Goal: Transaction & Acquisition: Purchase product/service

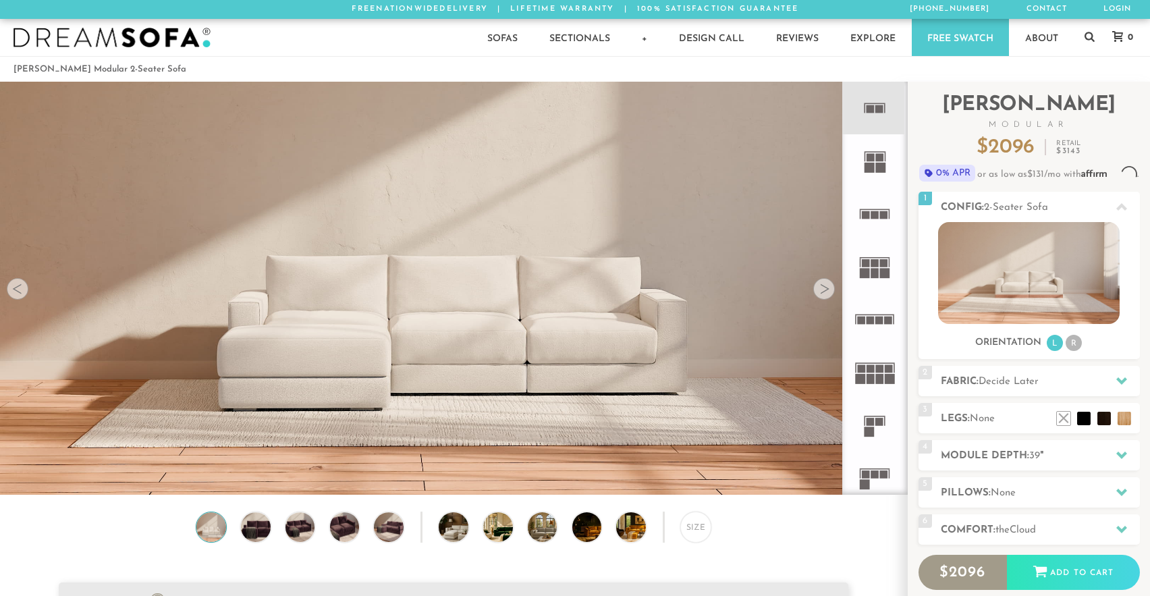
scroll to position [15352, 1150]
click at [1028, 267] on img at bounding box center [1028, 273] width 181 height 102
click at [1075, 341] on li "R" at bounding box center [1073, 343] width 16 height 16
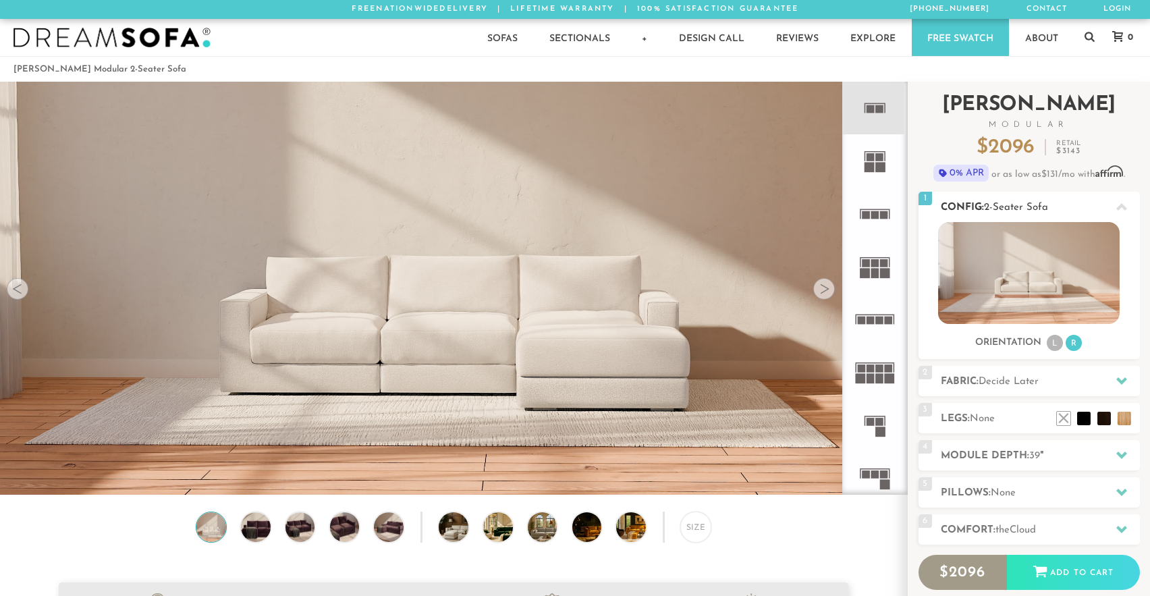
click at [1083, 276] on img at bounding box center [1028, 273] width 181 height 102
click at [1121, 205] on icon at bounding box center [1121, 206] width 11 height 7
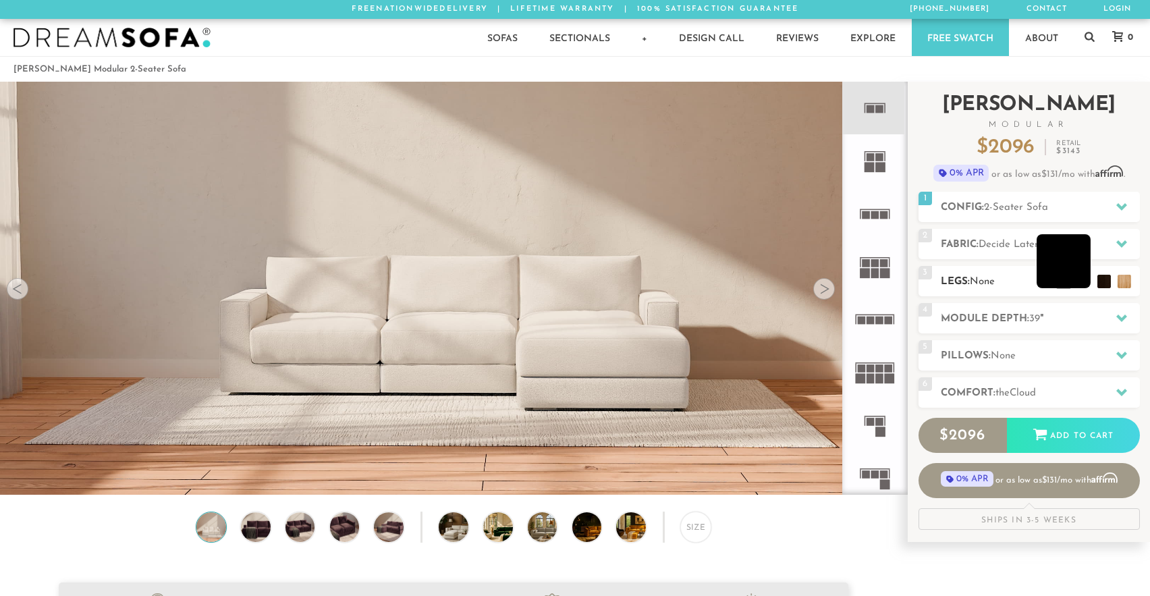
click at [1084, 283] on li at bounding box center [1063, 261] width 54 height 54
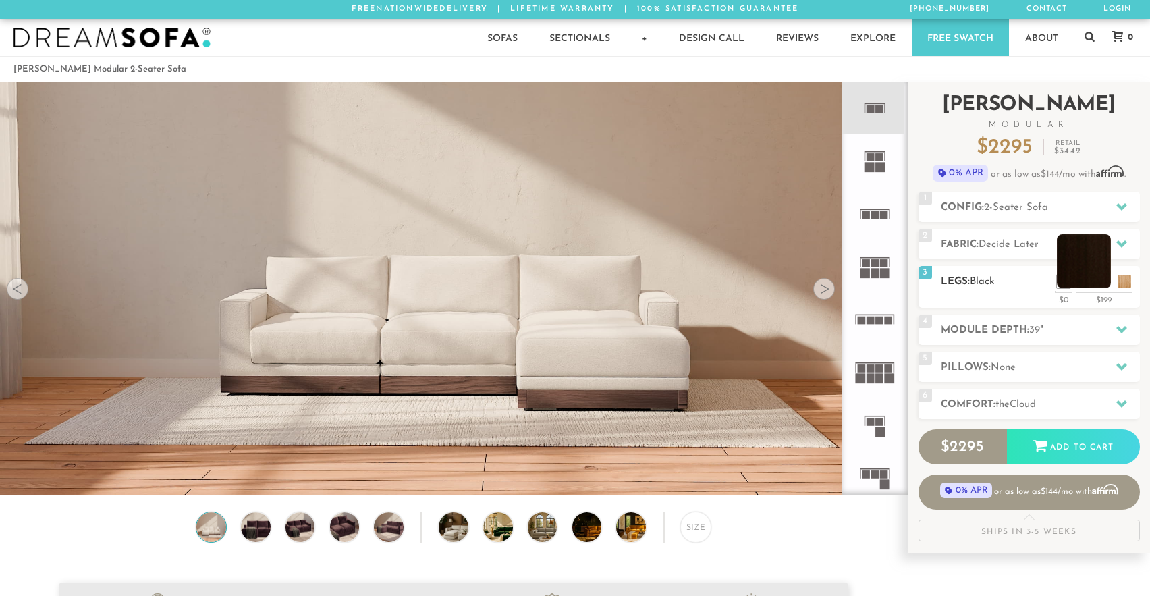
click at [1104, 285] on li at bounding box center [1084, 261] width 54 height 54
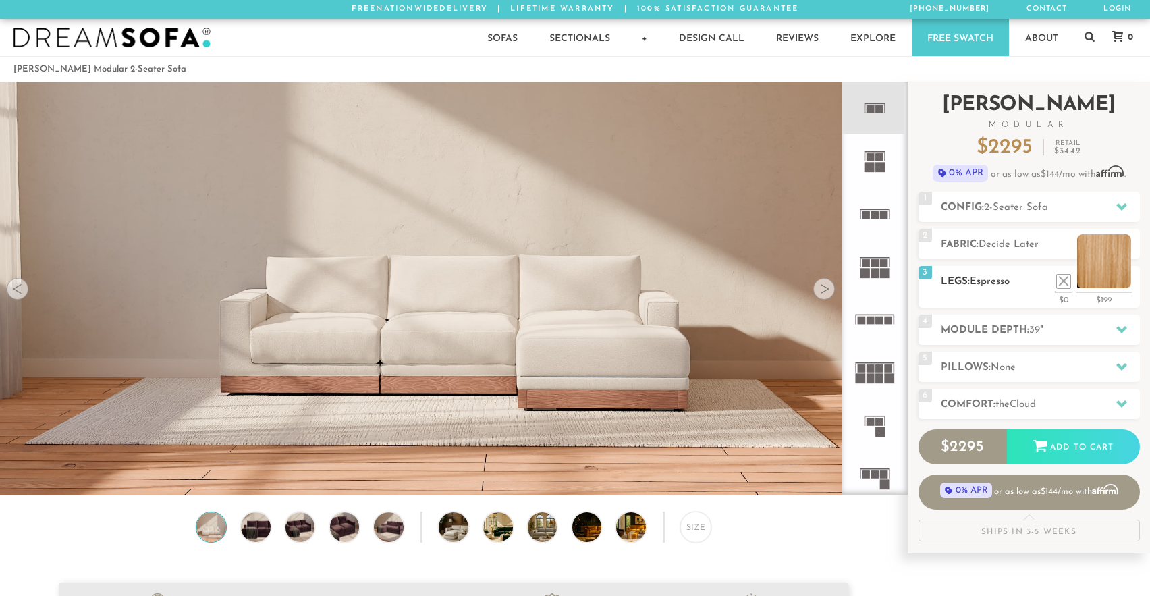
click at [1127, 282] on li at bounding box center [1104, 261] width 54 height 54
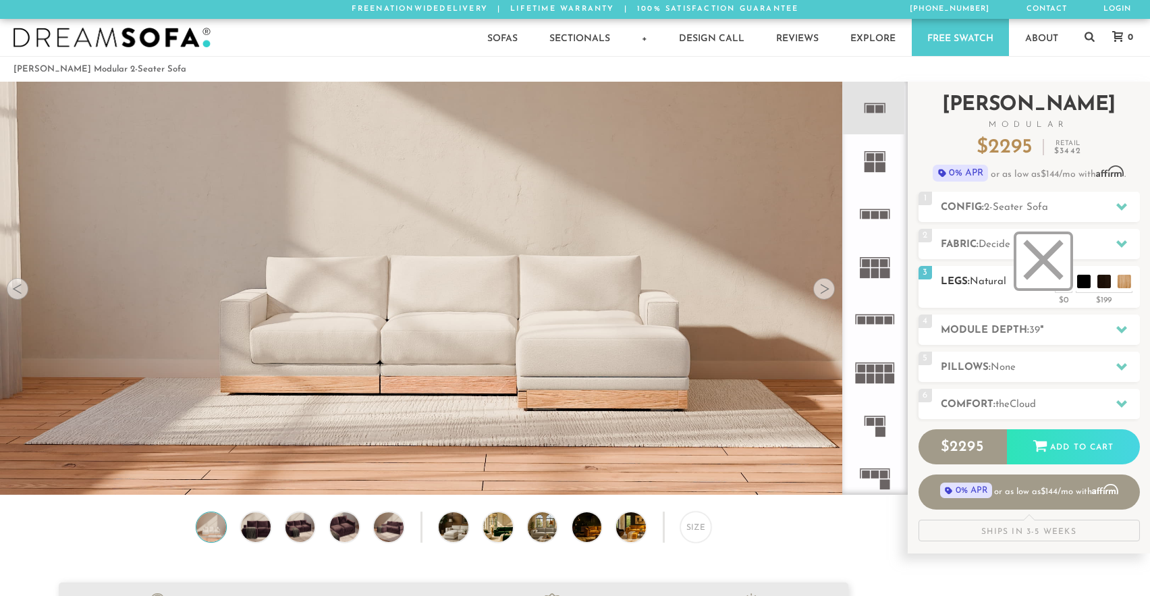
click at [1060, 282] on li at bounding box center [1043, 261] width 54 height 54
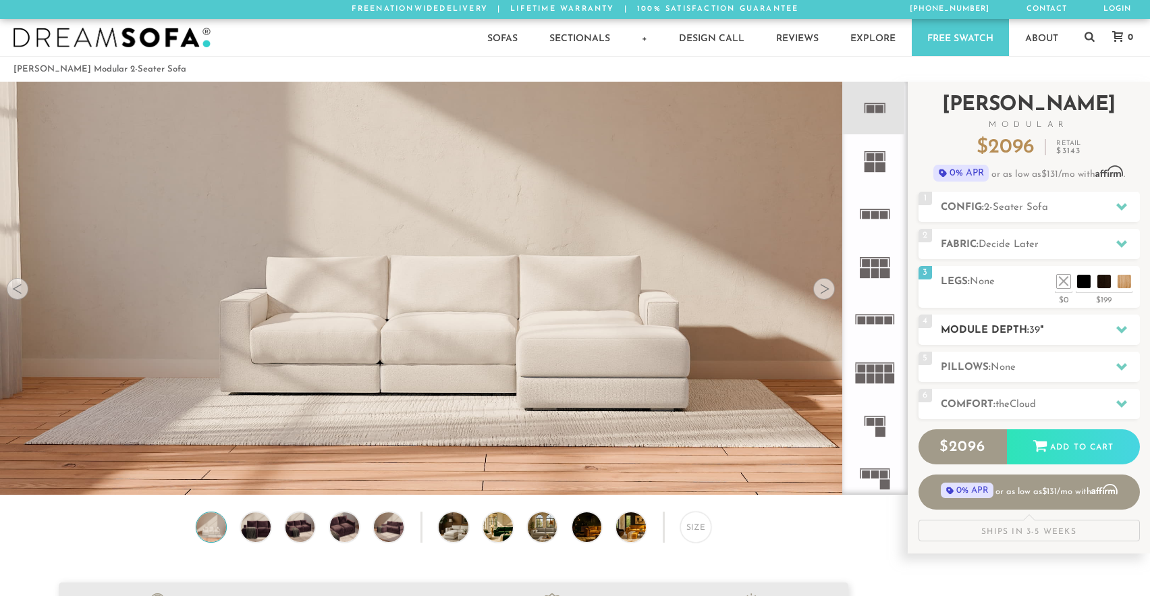
click at [1121, 329] on icon at bounding box center [1121, 329] width 11 height 7
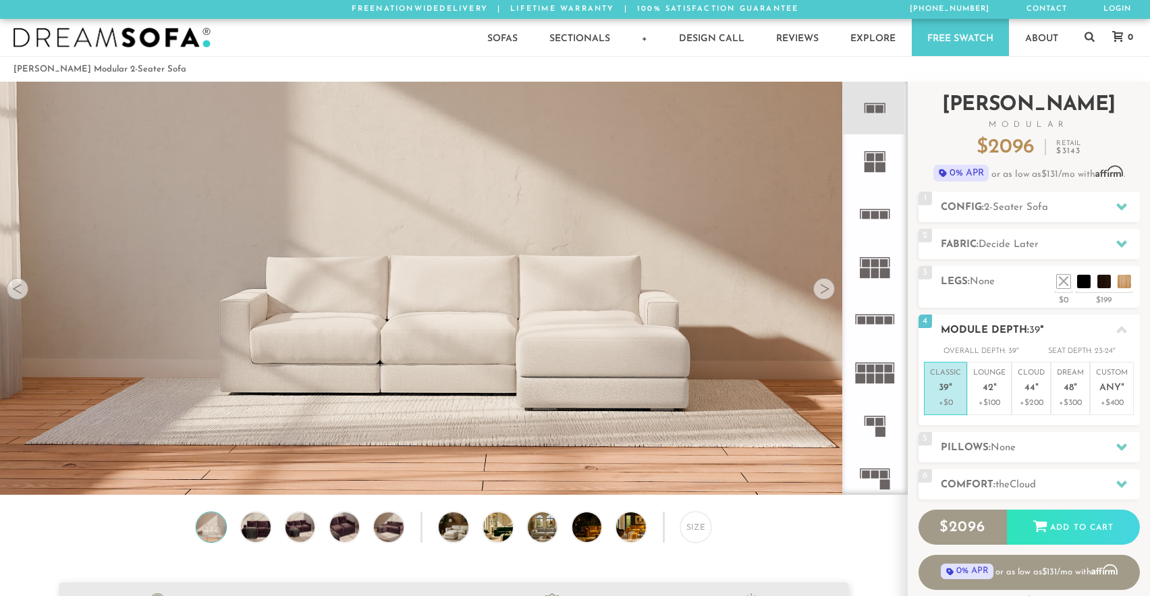
click at [1121, 328] on icon at bounding box center [1121, 329] width 11 height 7
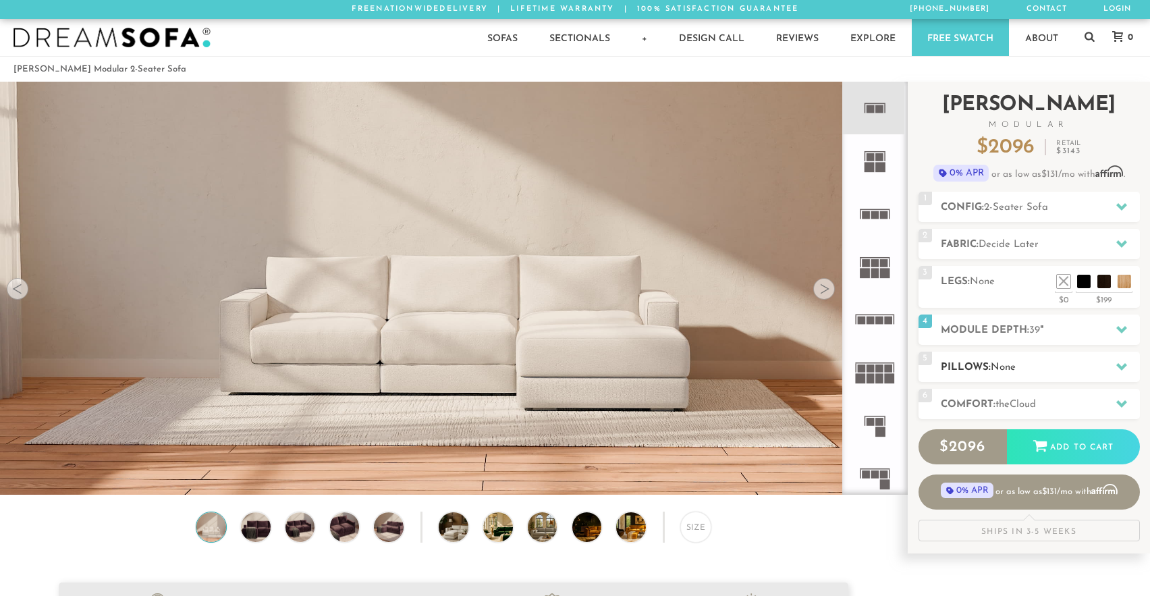
click at [1083, 368] on h2 "Pillows: None" at bounding box center [1040, 368] width 199 height 16
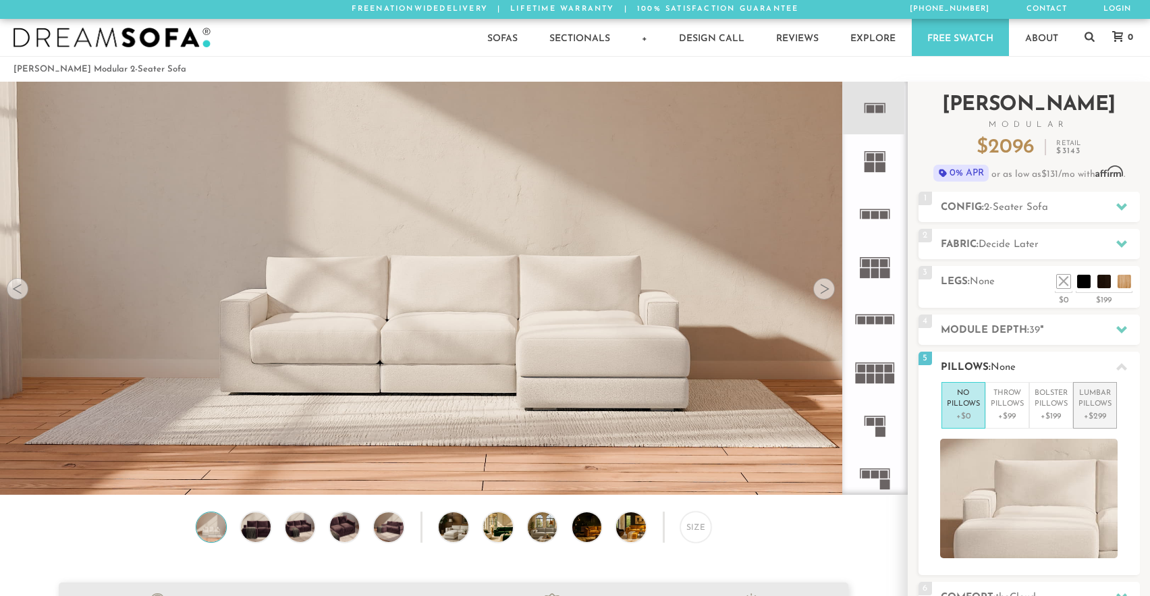
click at [1101, 398] on p "[MEDICAL_DATA] Pillows" at bounding box center [1094, 399] width 33 height 22
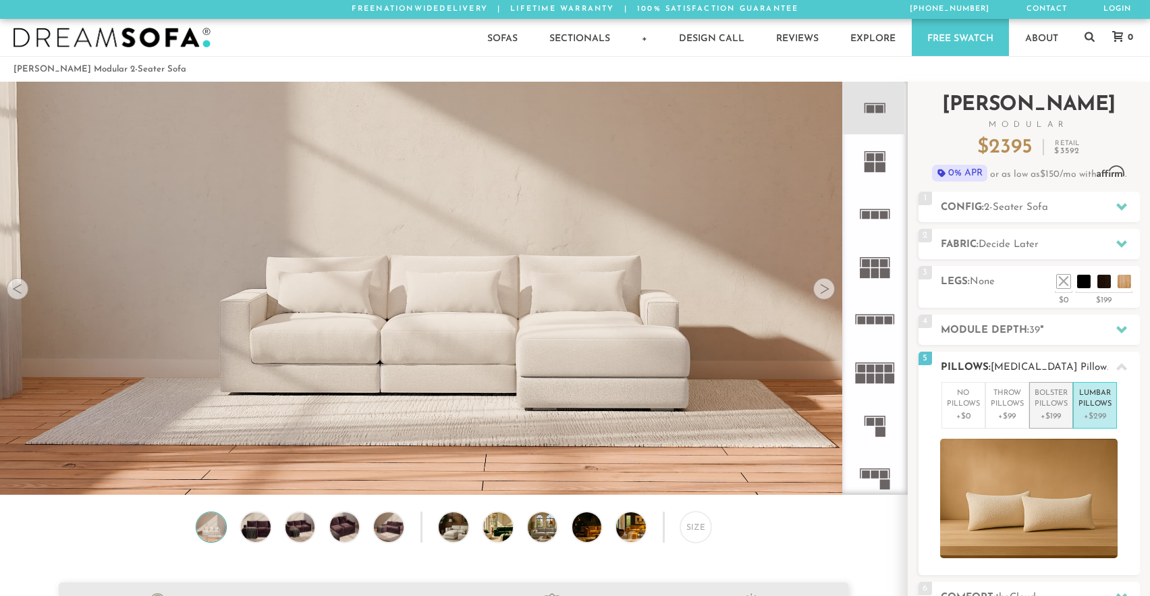
click at [1055, 404] on p "Bolster Pillows" at bounding box center [1050, 399] width 33 height 22
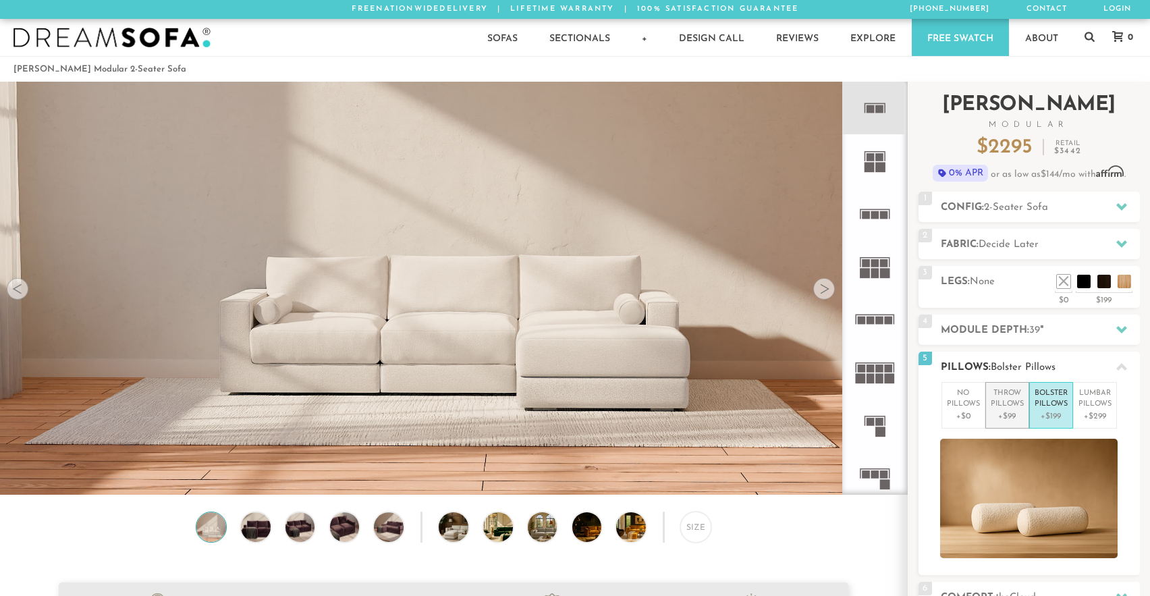
click at [1013, 410] on p "+$99" at bounding box center [1006, 416] width 33 height 12
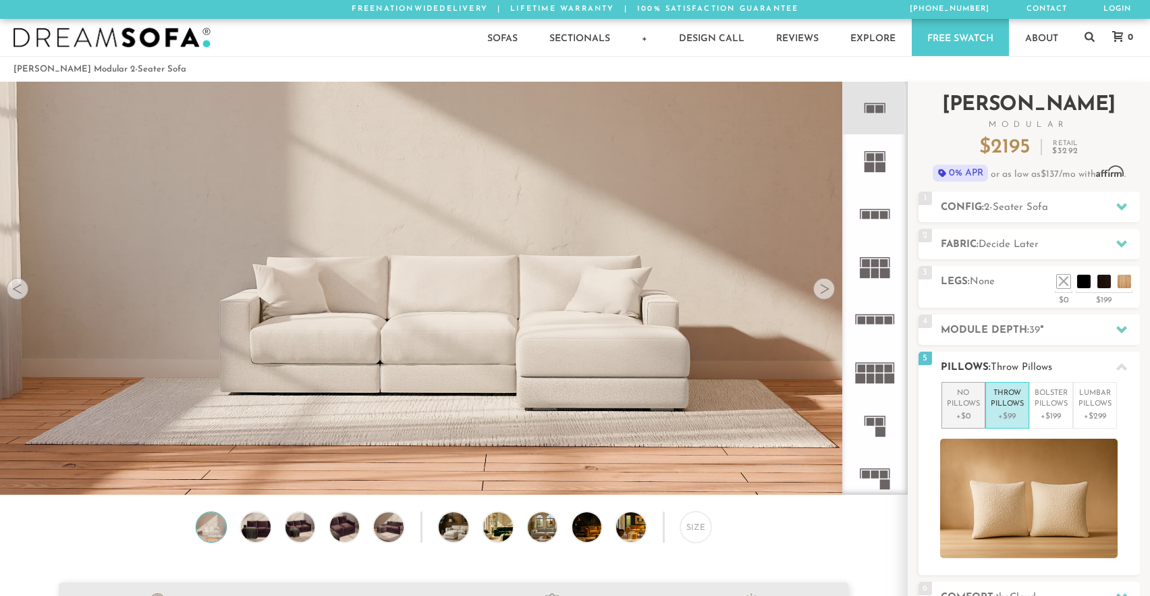
click at [959, 406] on p "No Pillows" at bounding box center [963, 399] width 33 height 22
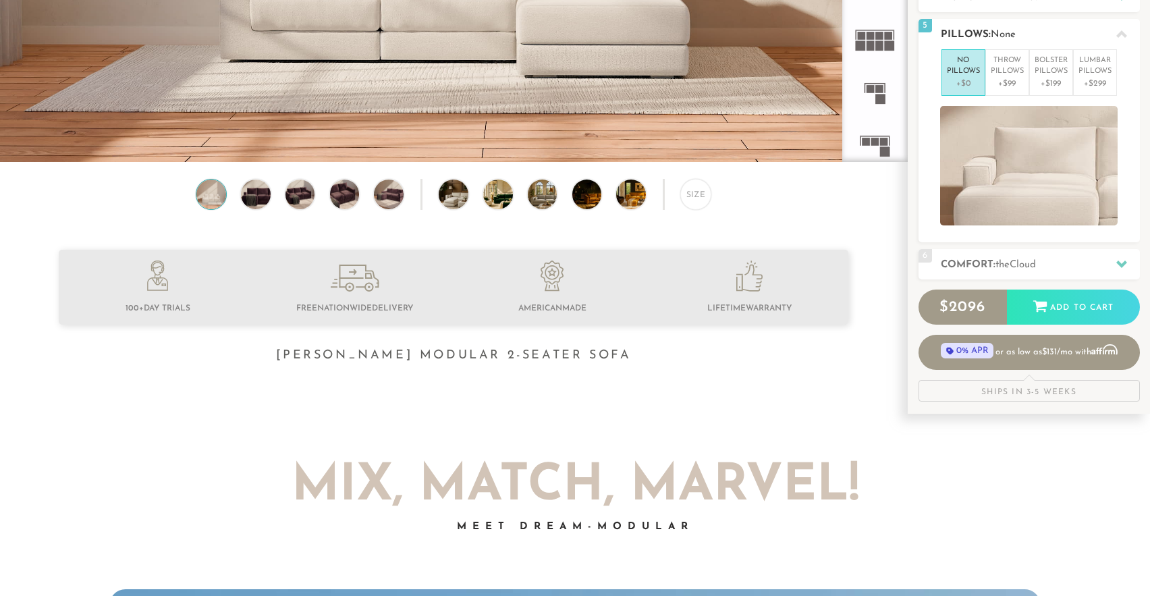
scroll to position [346, 0]
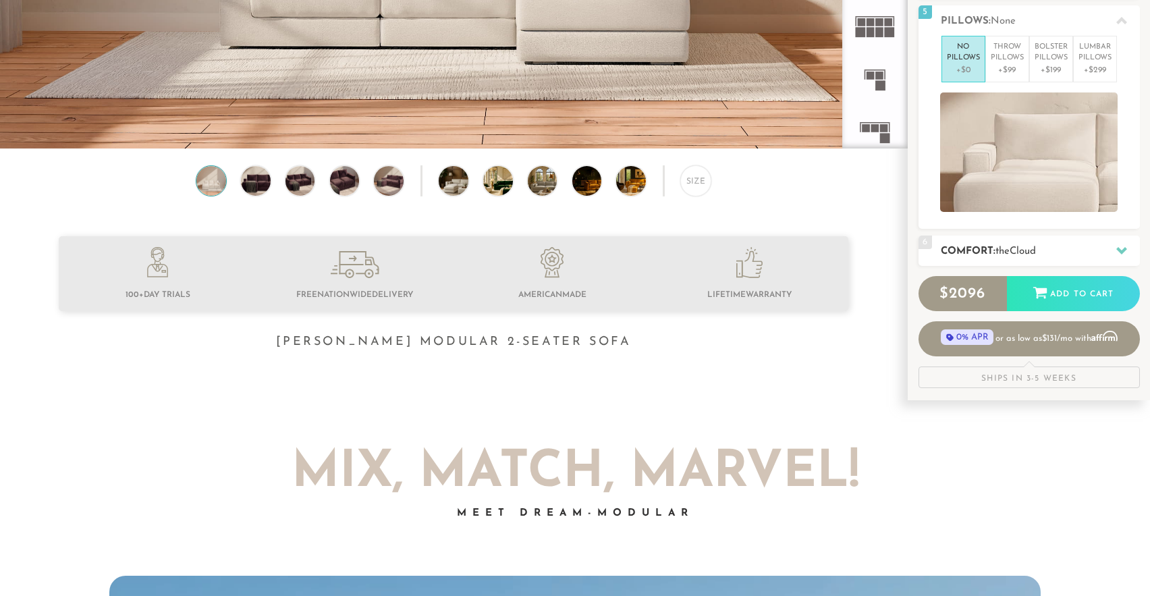
click at [1022, 247] on span "Cloud" at bounding box center [1022, 251] width 26 height 10
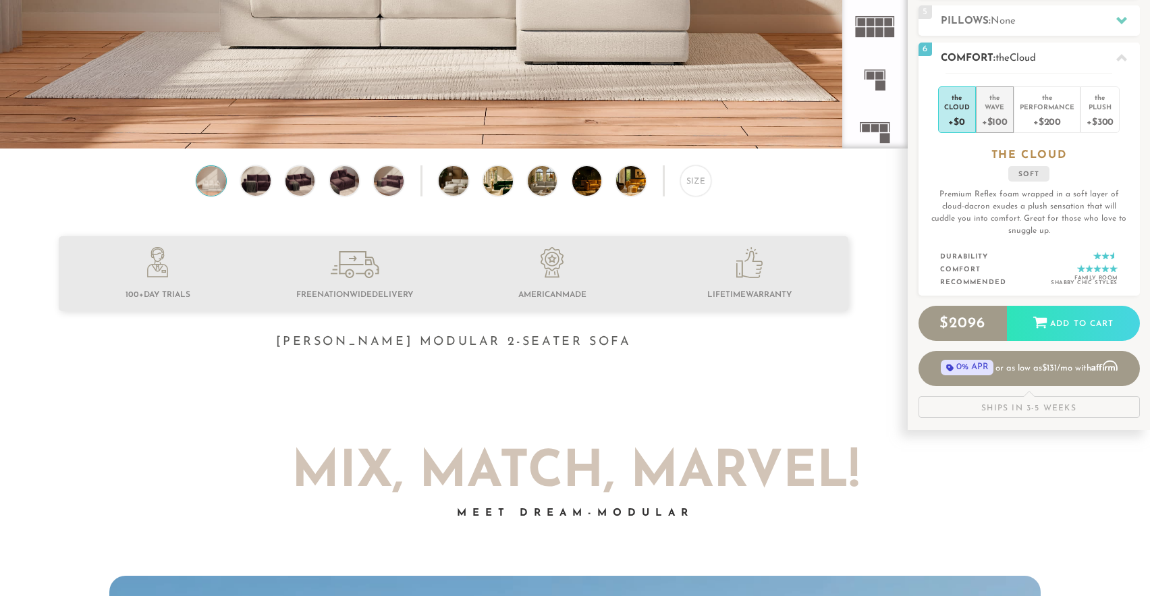
click at [995, 113] on div "+$100" at bounding box center [995, 121] width 26 height 20
click at [1052, 112] on div "+$200" at bounding box center [1046, 121] width 55 height 20
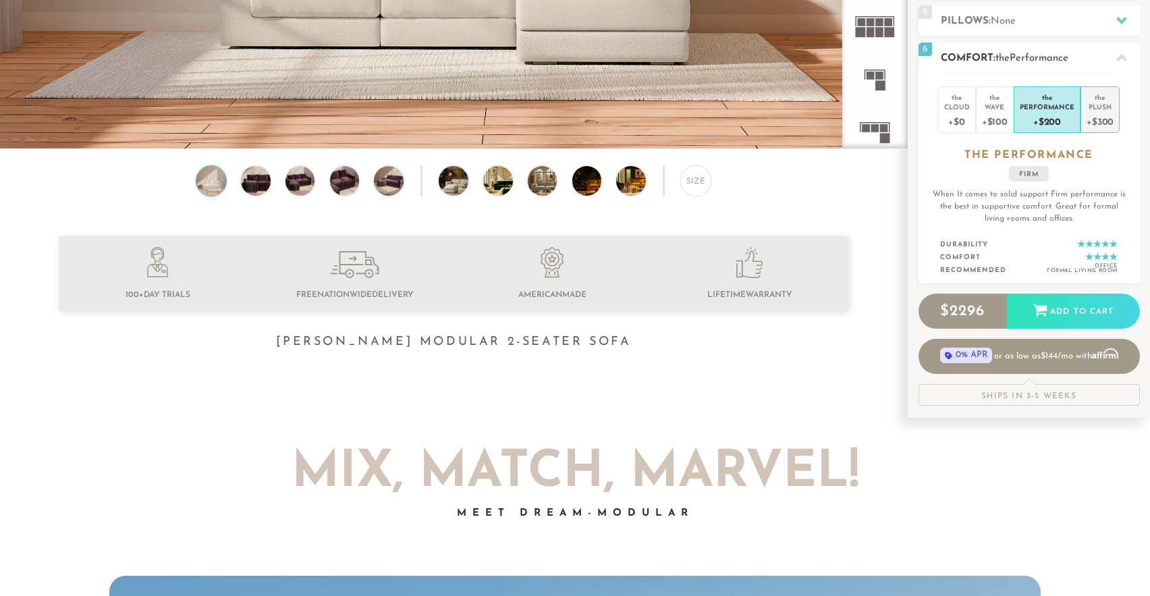
click at [1107, 122] on div "+$300" at bounding box center [1099, 121] width 27 height 20
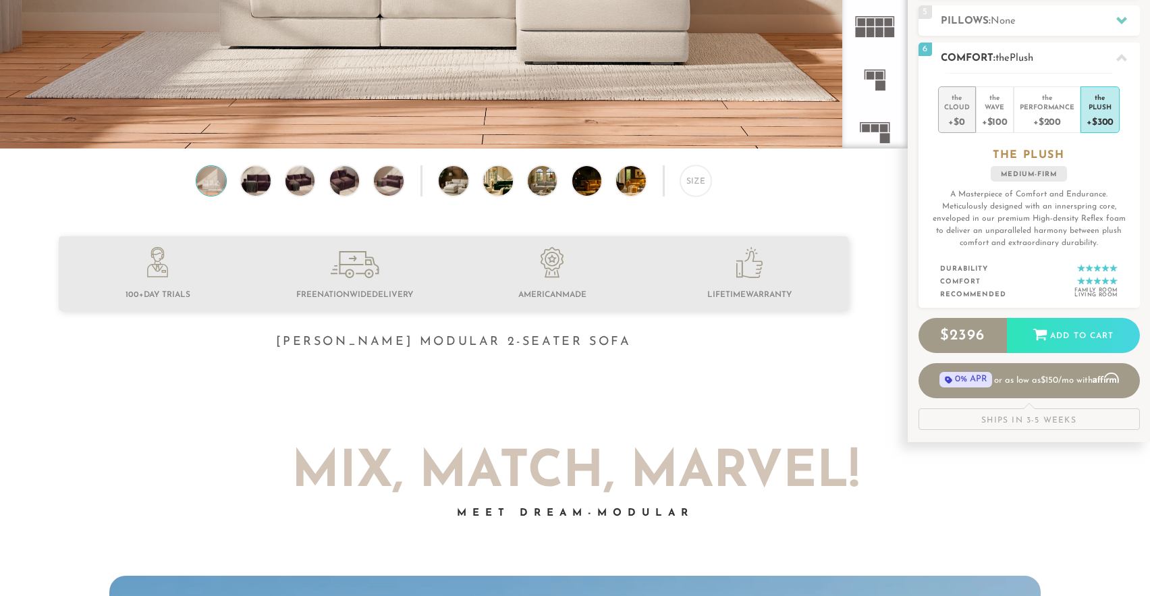
click at [959, 111] on div "+$0" at bounding box center [957, 121] width 26 height 20
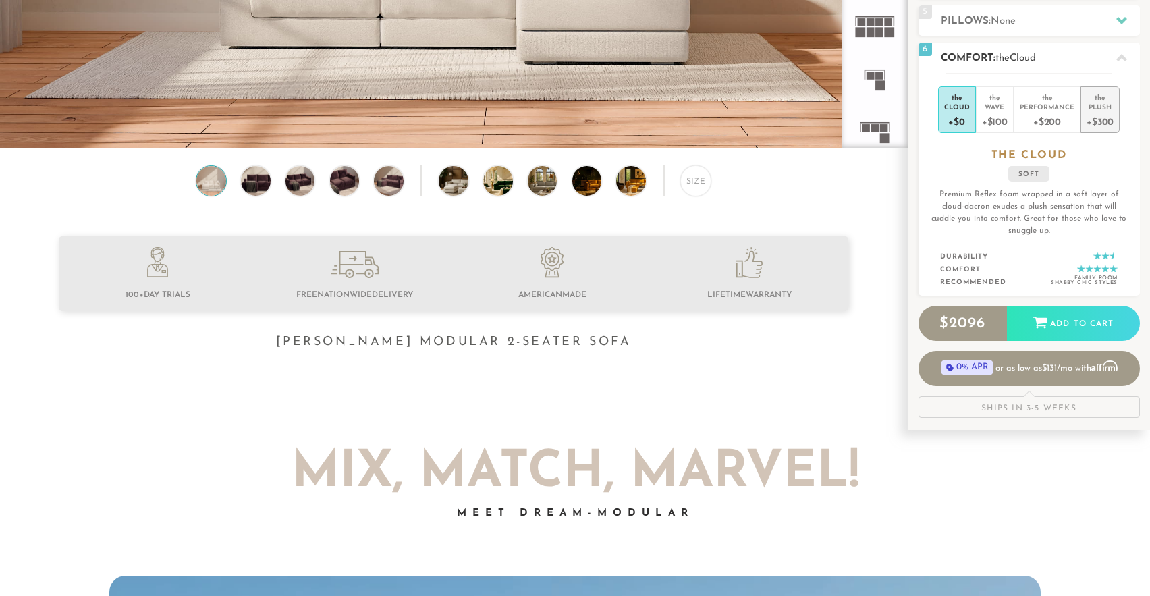
click at [1102, 115] on div "+$300" at bounding box center [1099, 121] width 27 height 20
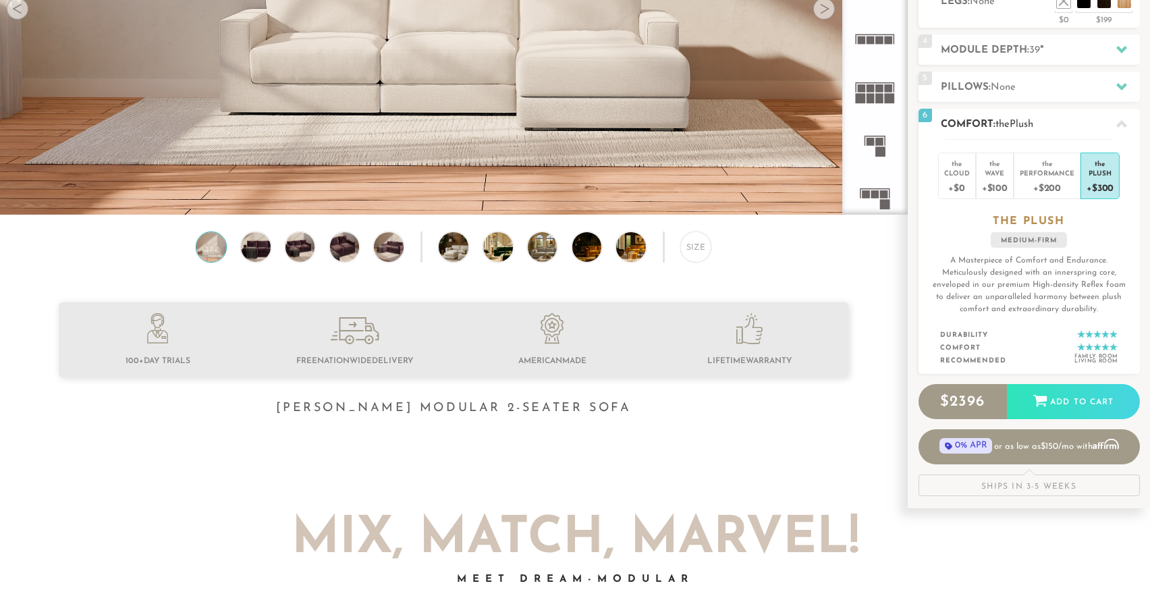
scroll to position [0, 0]
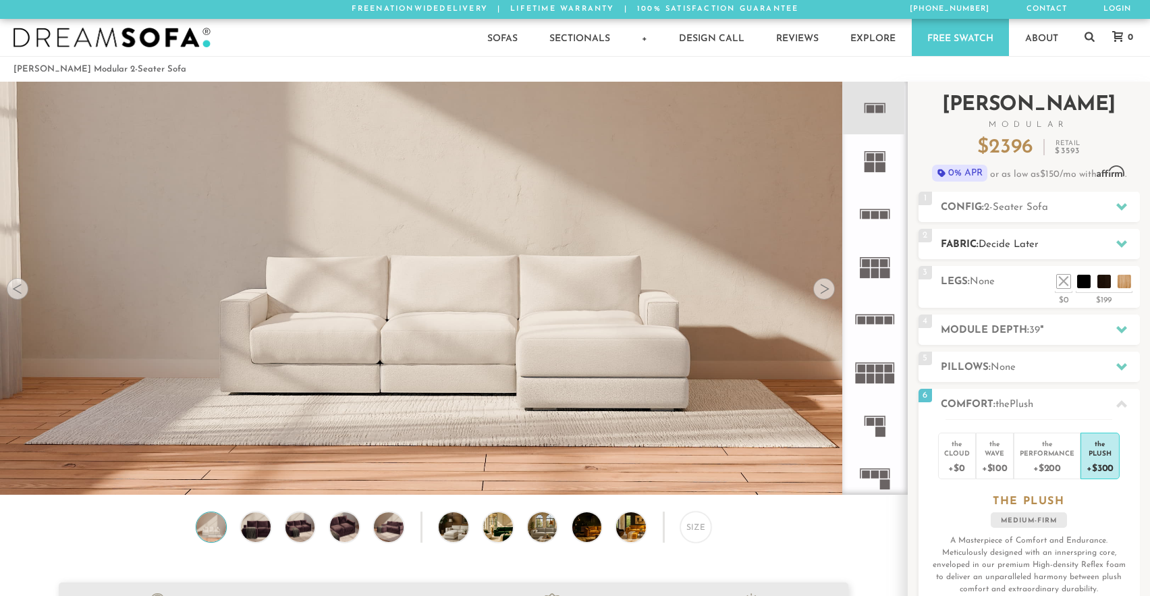
click at [1119, 240] on icon at bounding box center [1121, 243] width 11 height 11
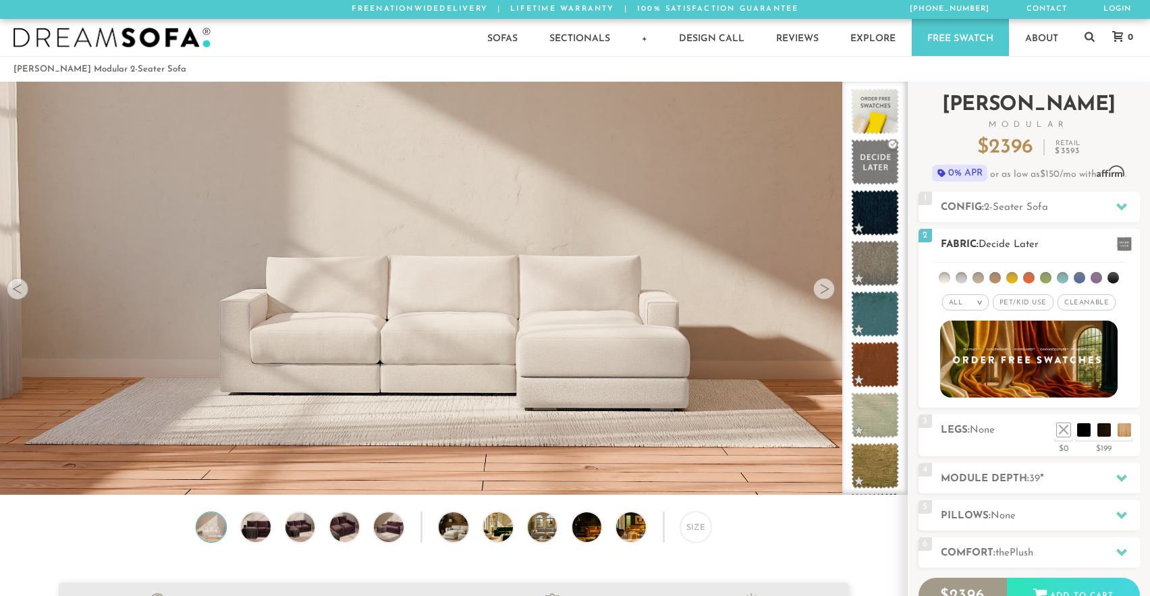
click at [1114, 276] on li at bounding box center [1112, 277] width 11 height 11
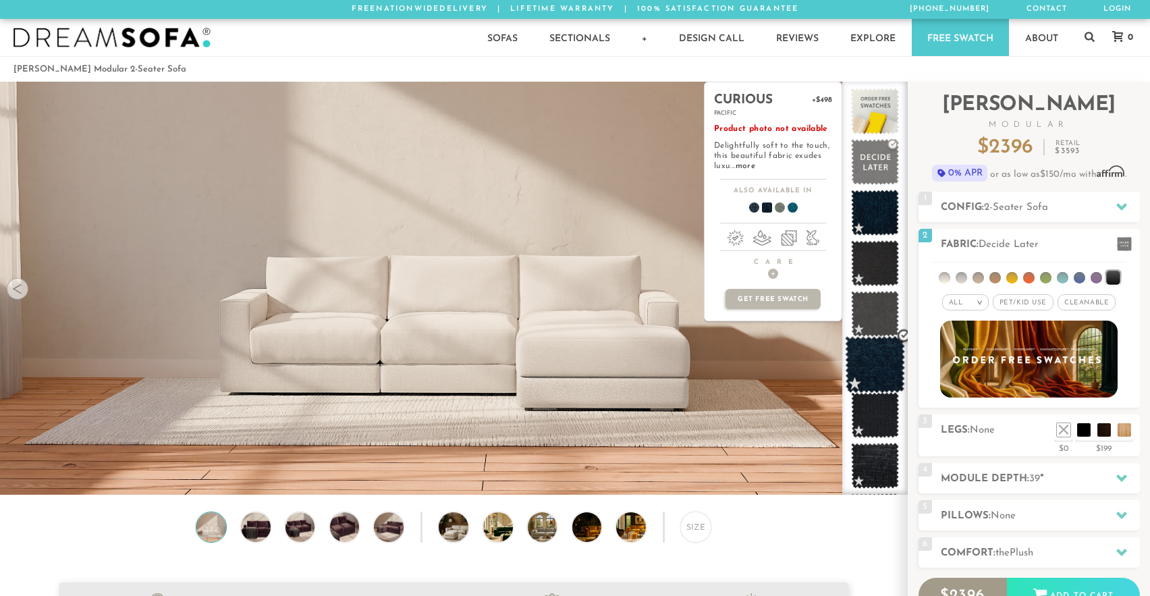
click at [893, 364] on span at bounding box center [875, 364] width 60 height 57
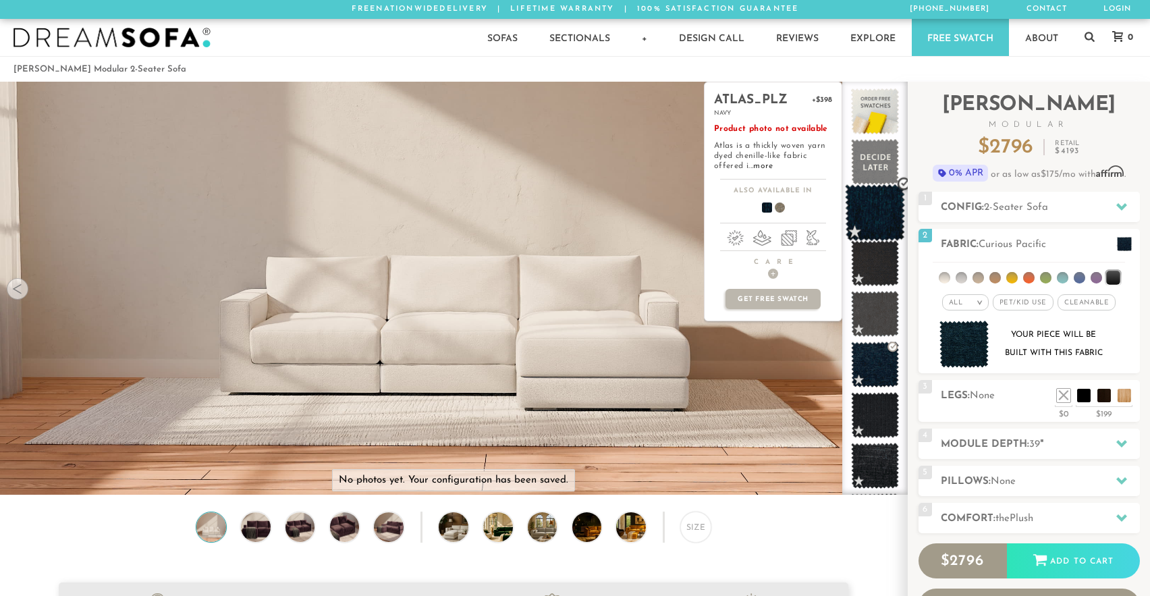
click at [870, 205] on span at bounding box center [875, 212] width 60 height 57
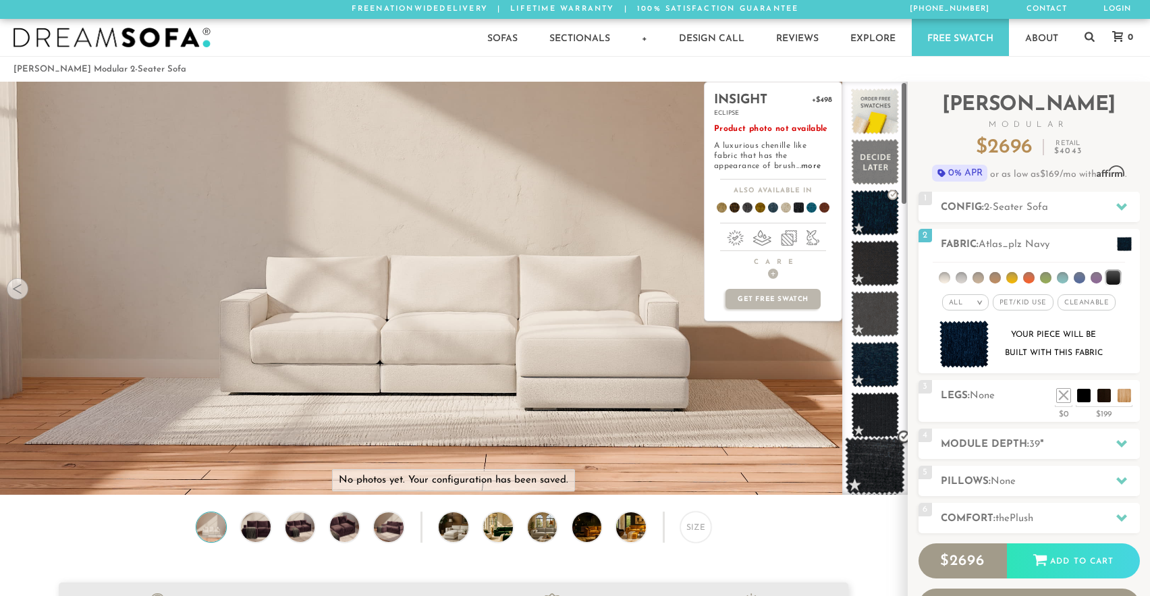
click at [856, 475] on span at bounding box center [875, 465] width 60 height 57
click at [756, 170] on p "Product photo not available A luxurious chenille like fabric that has the appea…" at bounding box center [773, 147] width 118 height 47
click at [750, 159] on p "Product photo not available A luxurious chenille like fabric that has the appea…" at bounding box center [773, 147] width 118 height 47
click at [801, 165] on link "more" at bounding box center [811, 166] width 20 height 8
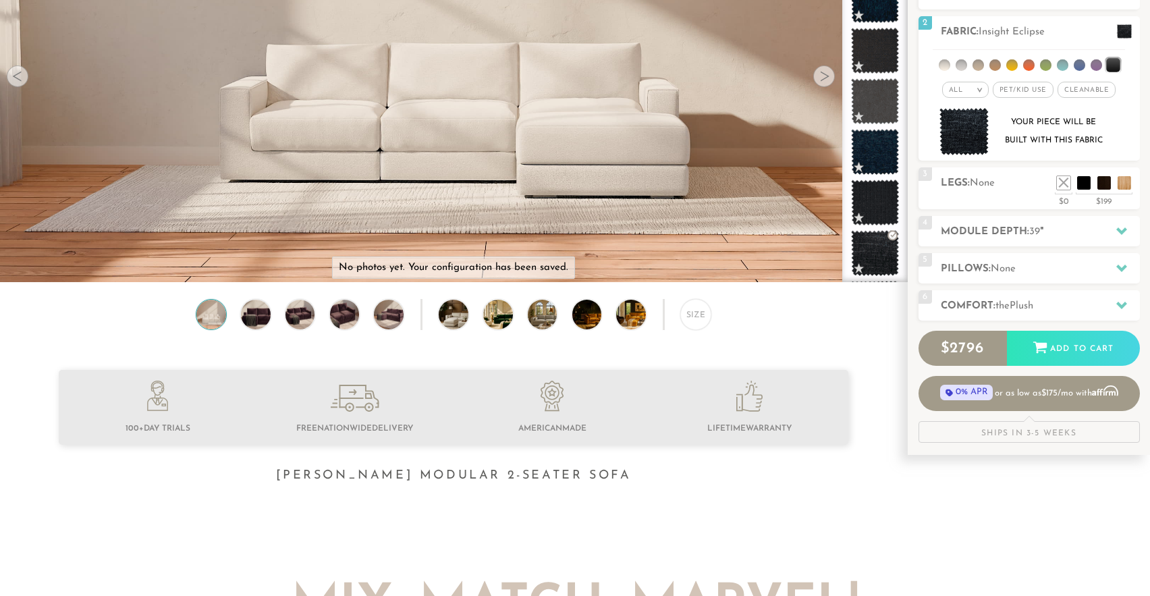
scroll to position [213, 0]
click at [258, 314] on img at bounding box center [255, 314] width 35 height 30
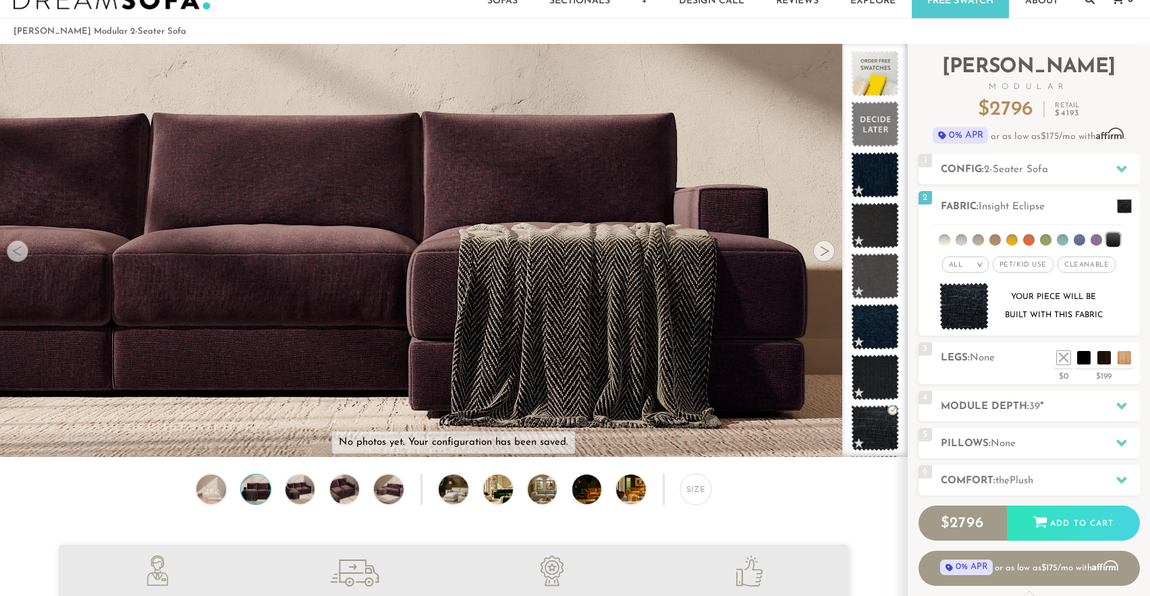
scroll to position [40, 0]
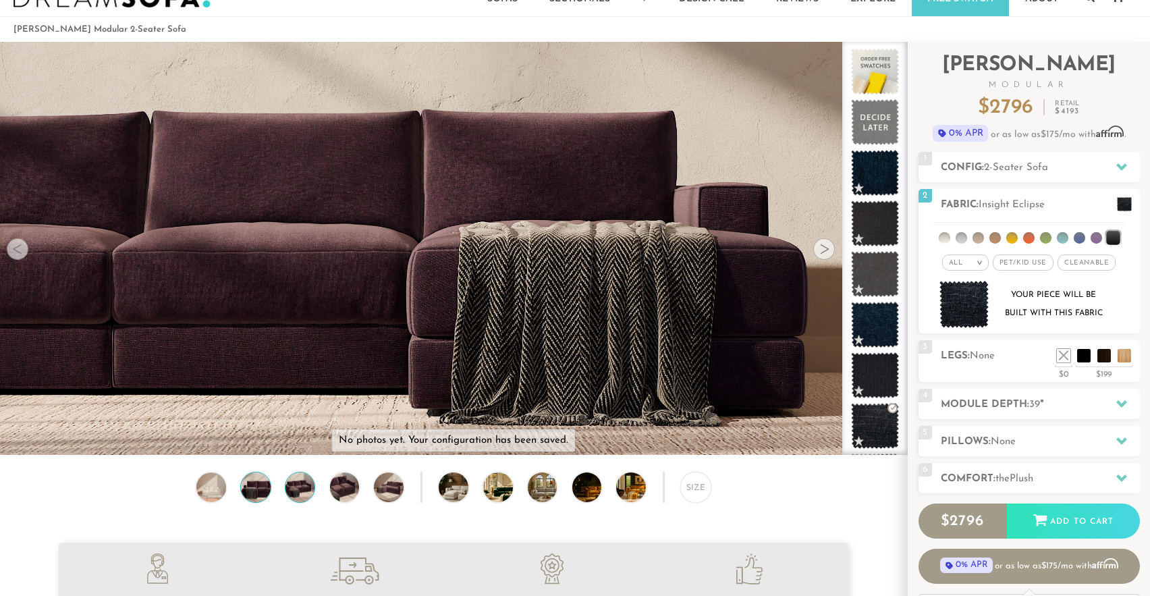
click at [304, 480] on img at bounding box center [299, 487] width 35 height 30
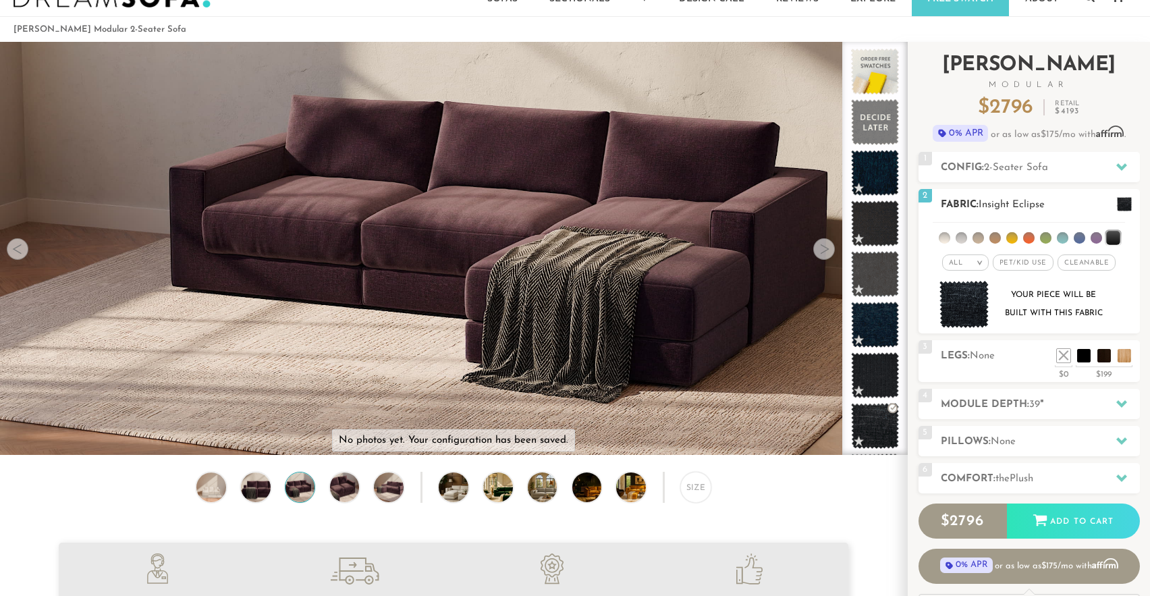
click at [980, 312] on img at bounding box center [964, 305] width 50 height 48
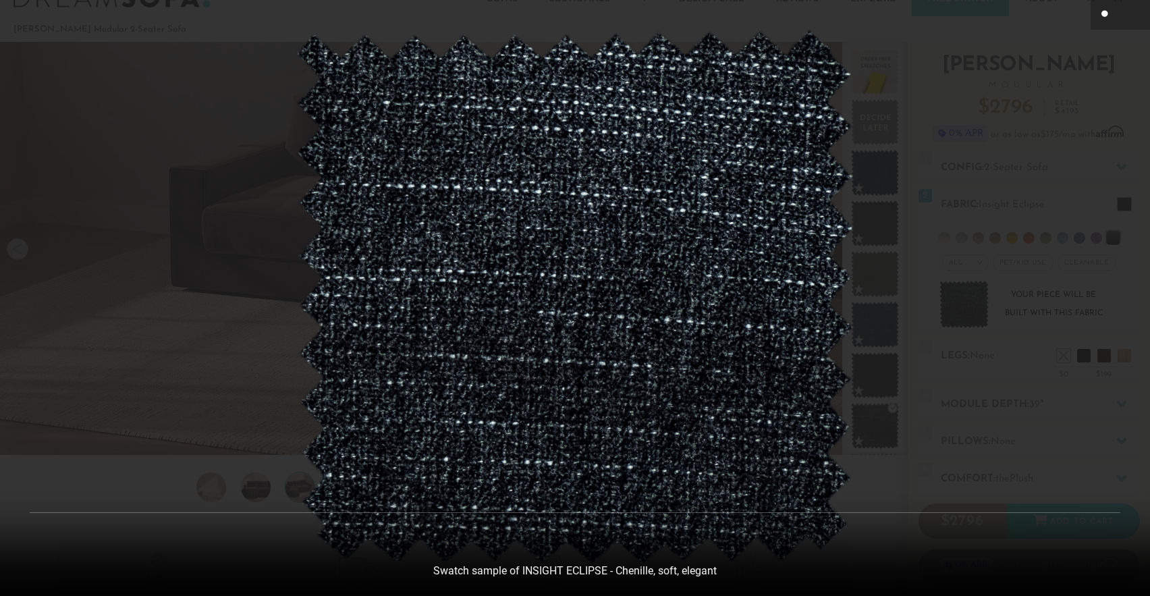
click at [1104, 14] on icon at bounding box center [1105, 14] width 9 height 8
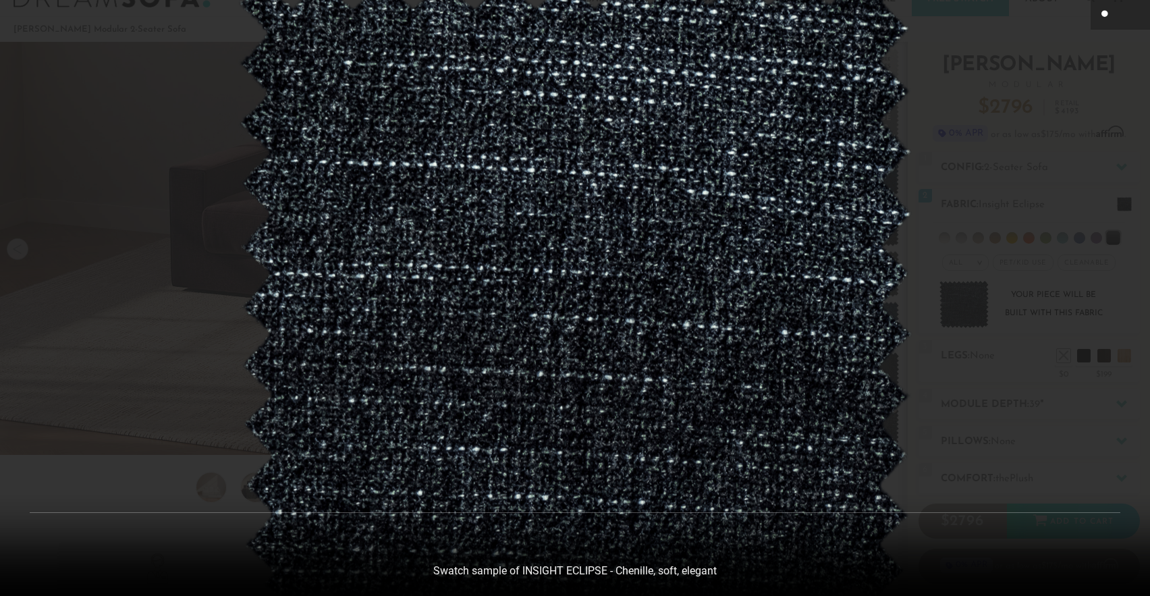
click at [1077, 109] on div at bounding box center [575, 298] width 1150 height 596
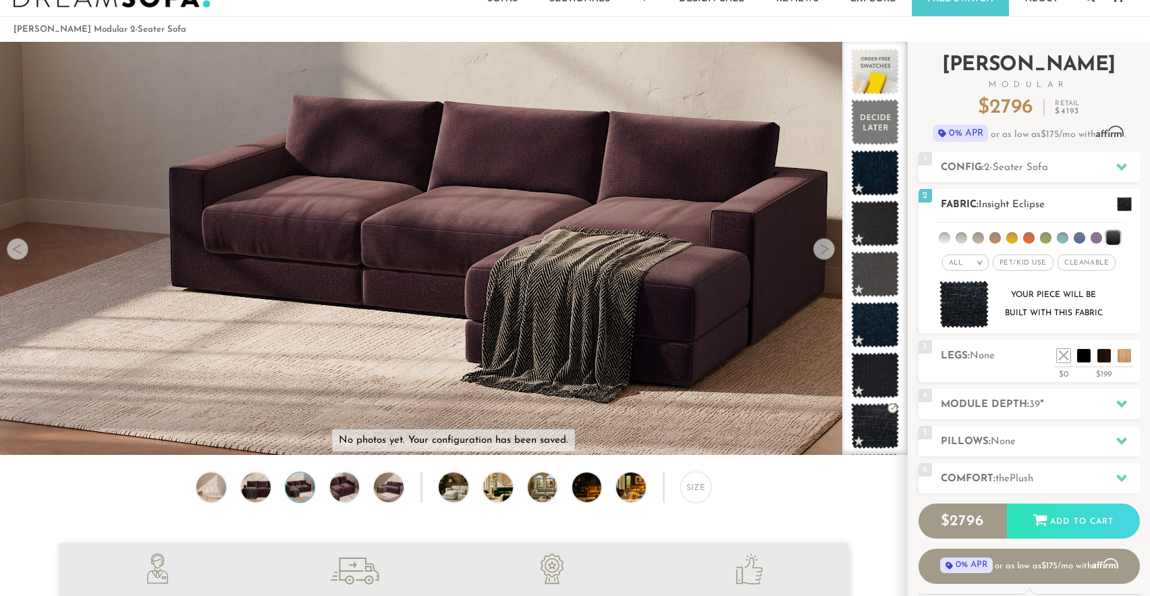
click at [1096, 237] on li at bounding box center [1095, 237] width 11 height 11
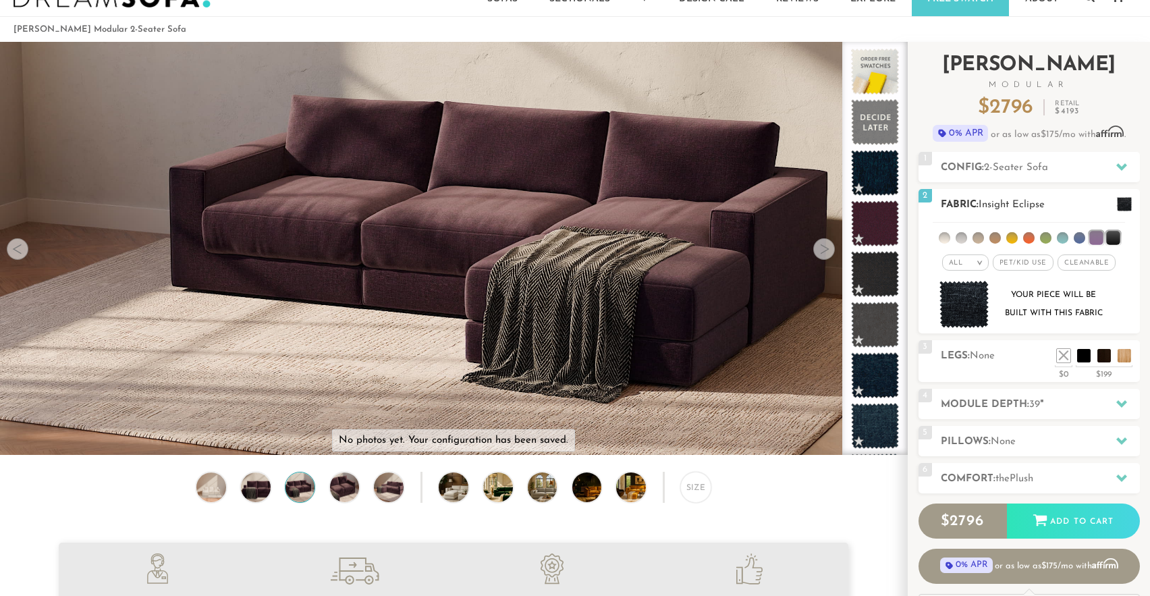
click at [944, 237] on li at bounding box center [944, 237] width 11 height 11
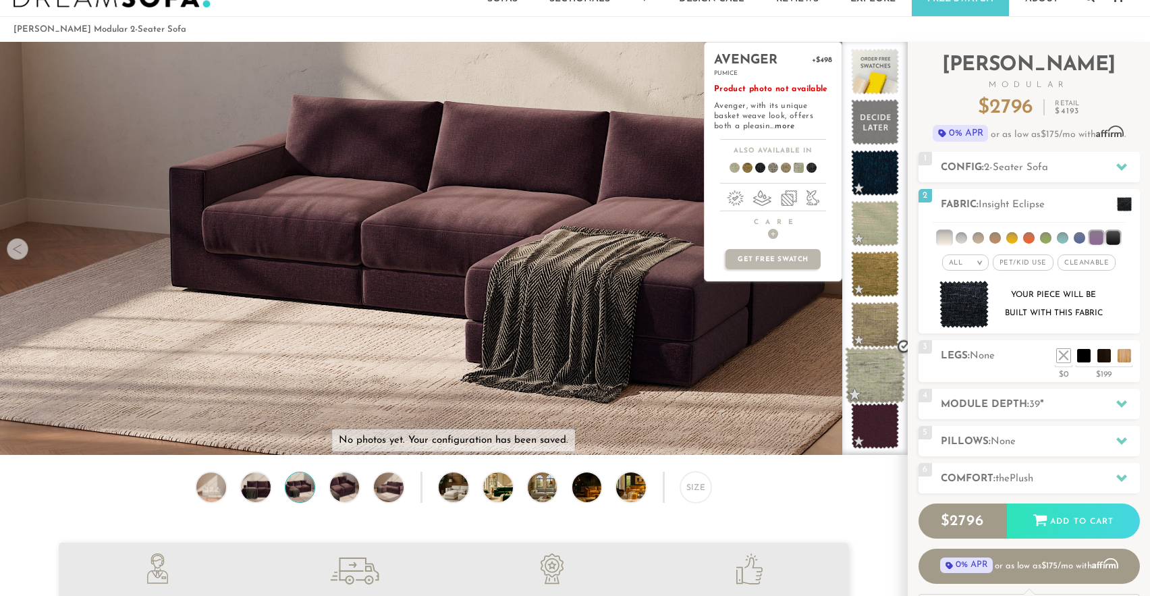
click at [869, 361] on span at bounding box center [875, 375] width 60 height 57
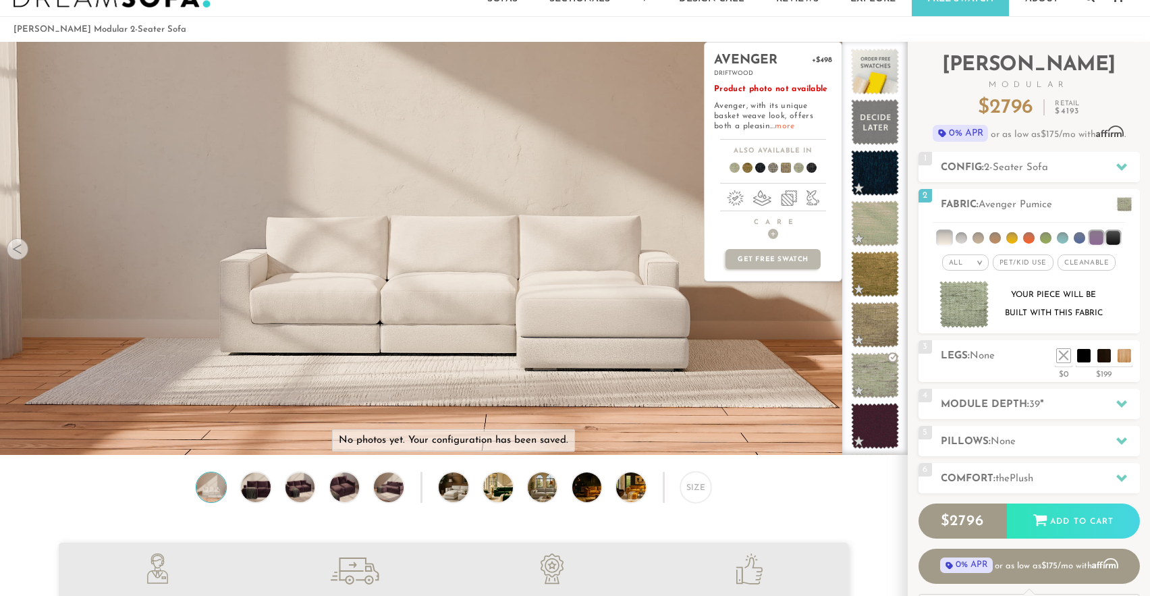
click at [775, 125] on link "more" at bounding box center [785, 126] width 20 height 8
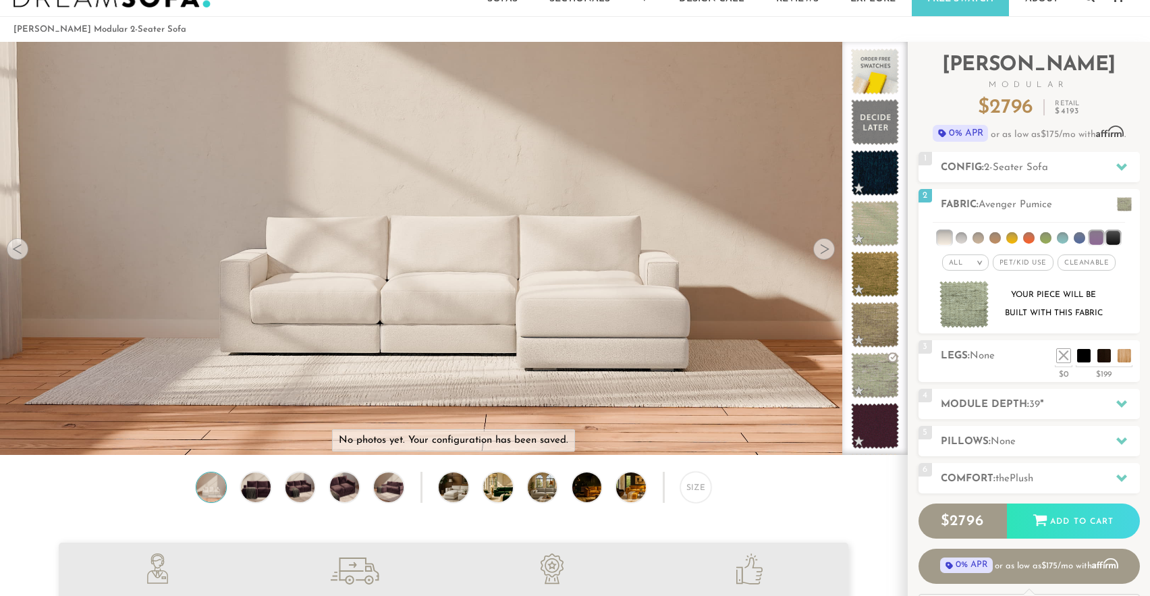
click at [607, 301] on video at bounding box center [453, 195] width 907 height 453
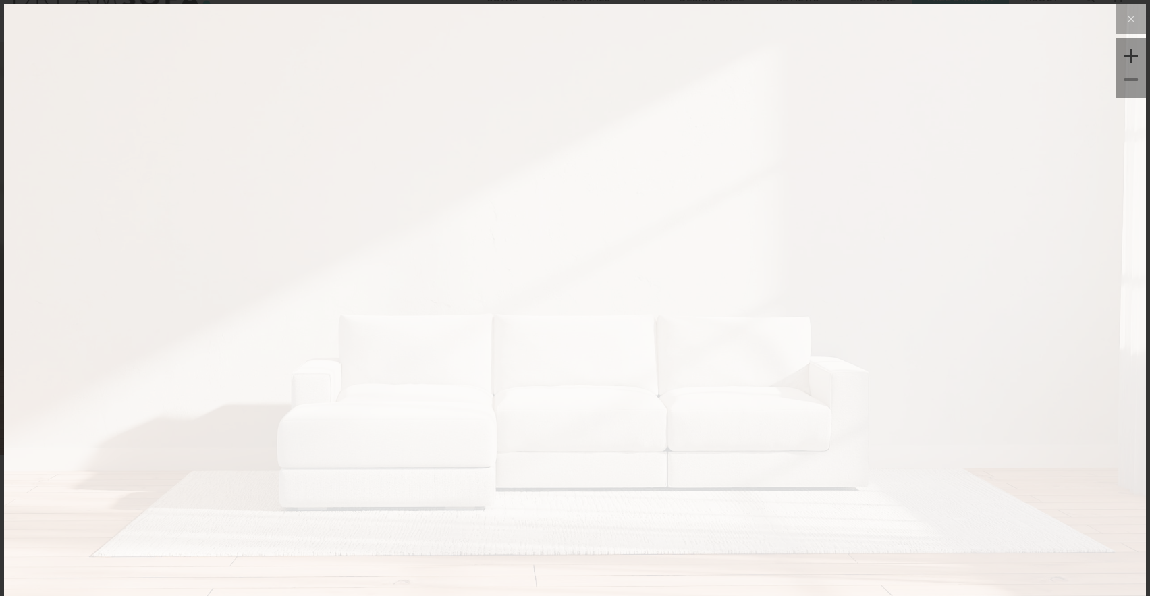
click at [622, 385] on video at bounding box center [575, 210] width 827 height 413
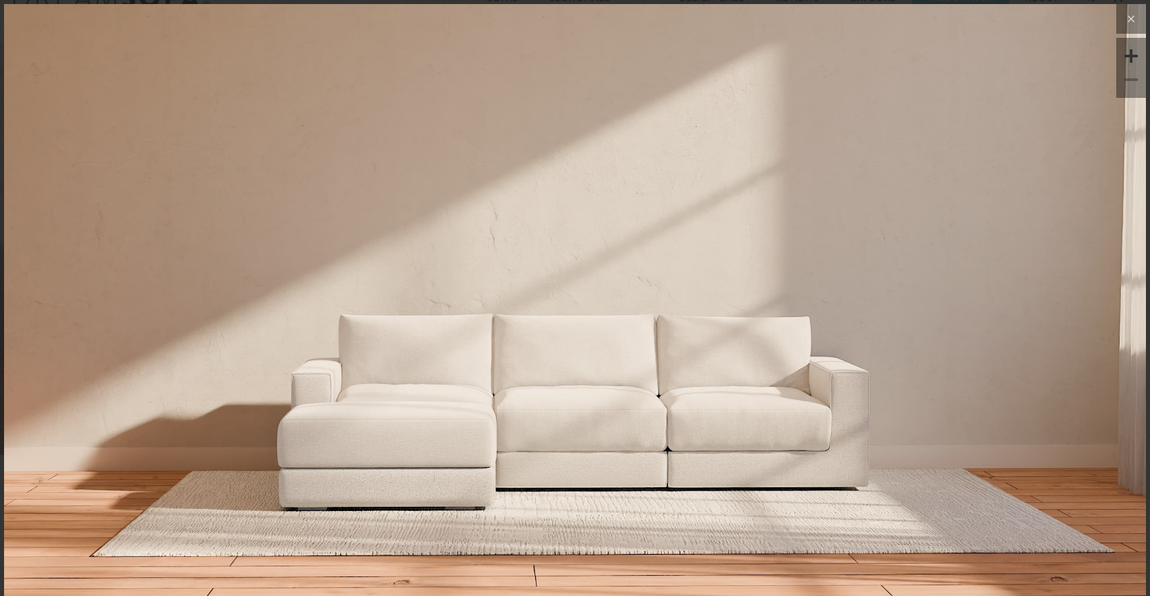
click at [1131, 20] on icon at bounding box center [1131, 19] width 16 height 16
